Goal: Information Seeking & Learning: Learn about a topic

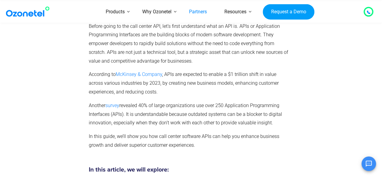
scroll to position [181, 0]
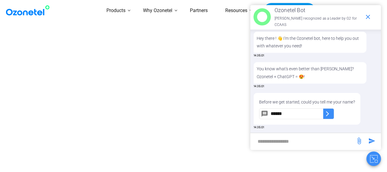
type input "******"
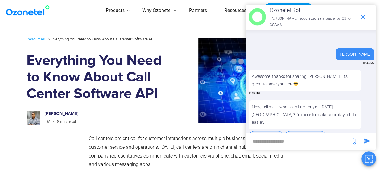
scroll to position [81, 0]
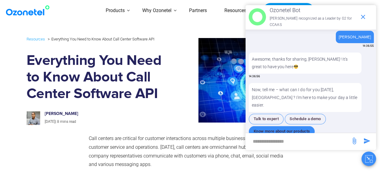
click at [288, 126] on button "Know more about our products" at bounding box center [282, 131] width 66 height 11
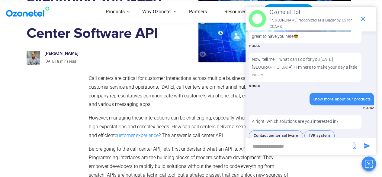
scroll to position [126, 0]
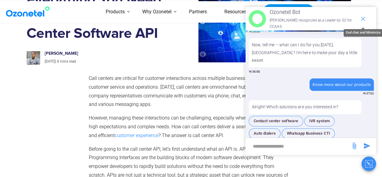
click at [363, 18] on icon "end chat or minimize" at bounding box center [363, 18] width 7 height 7
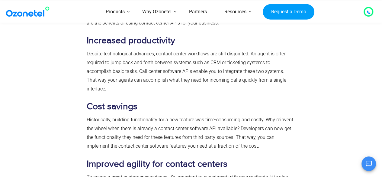
scroll to position [877, 0]
